Goal: Information Seeking & Learning: Learn about a topic

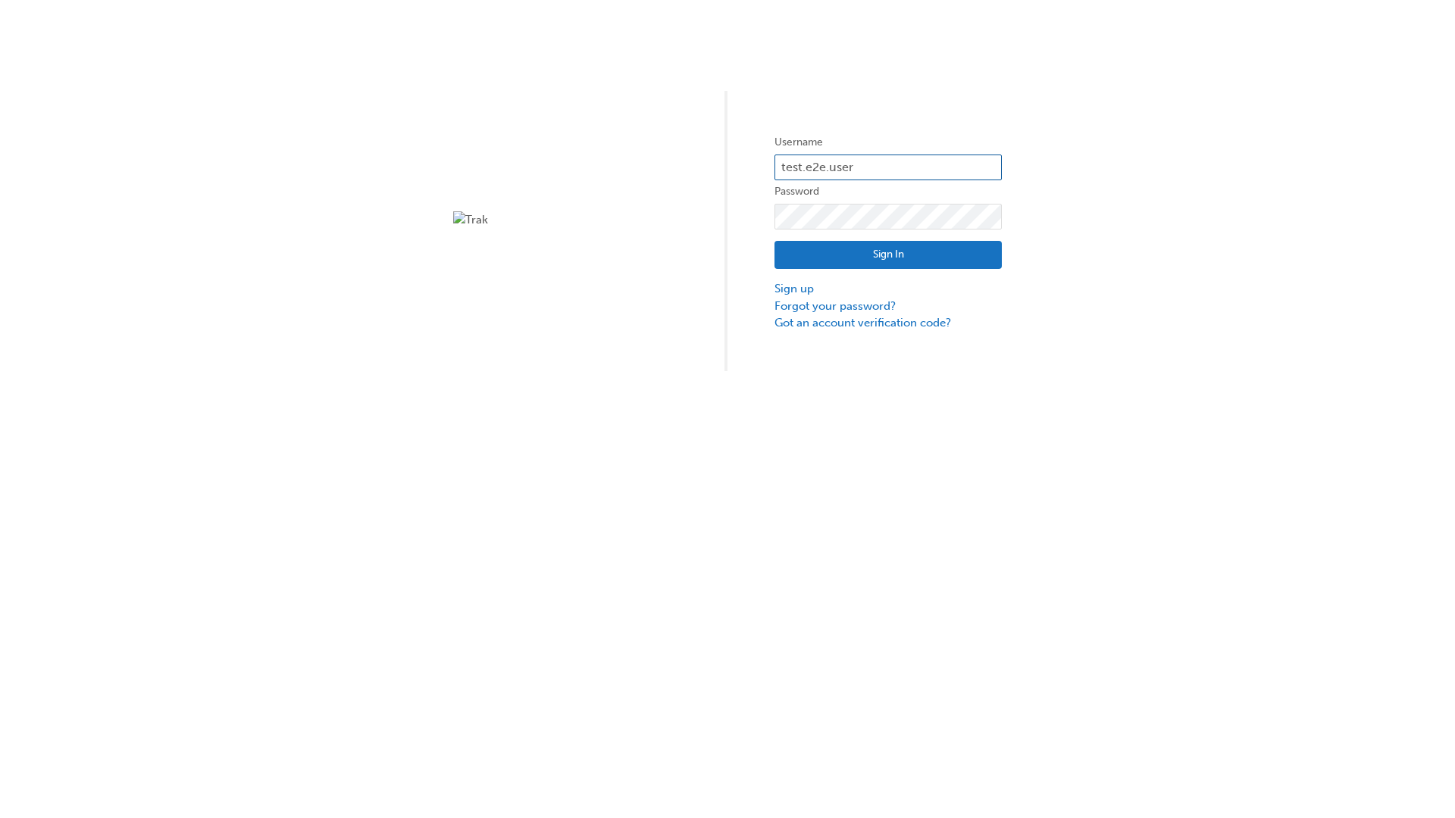
type input "test.e2e.user14"
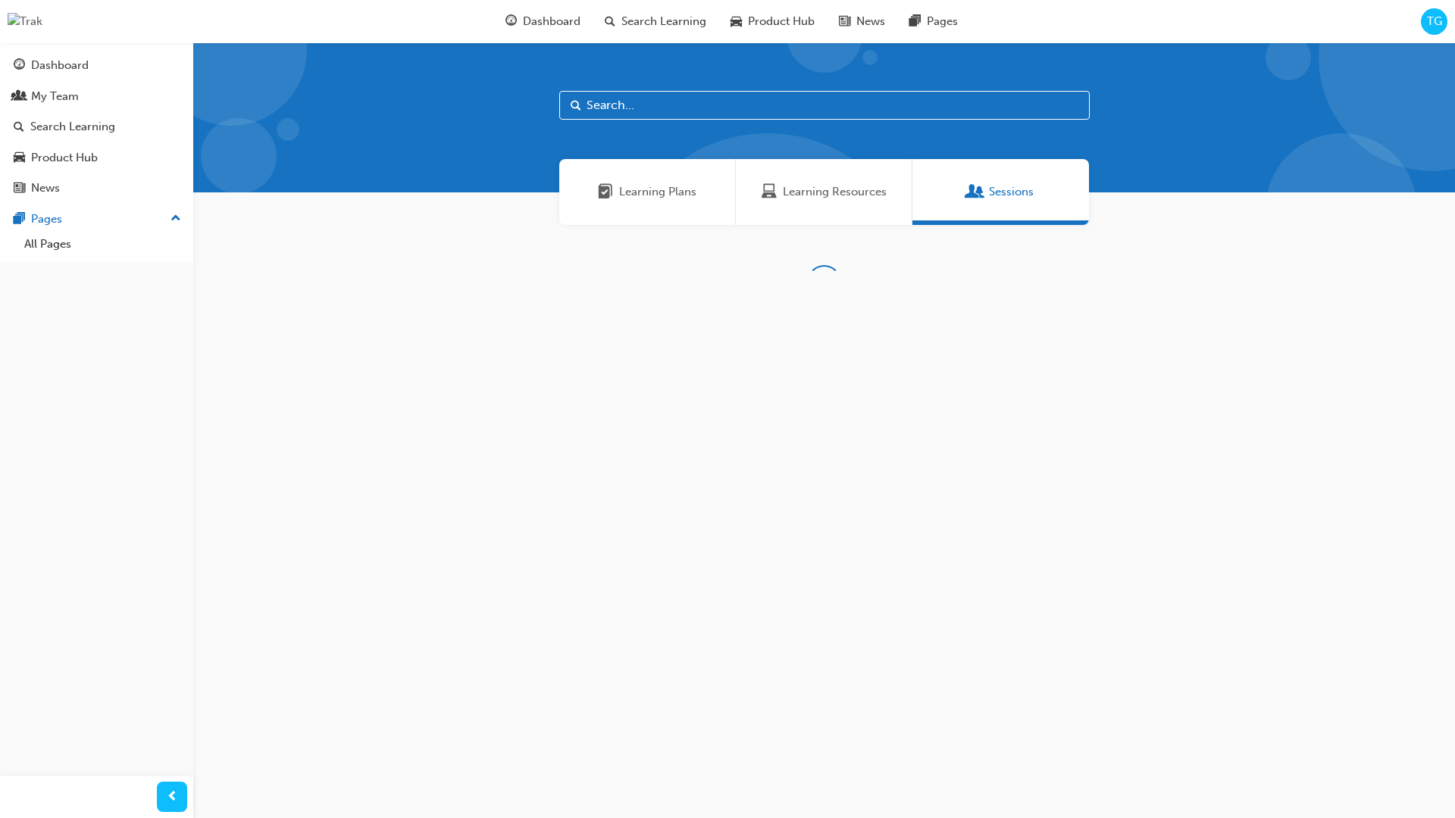
scroll to position [48, 0]
